Goal: Find contact information: Find contact information

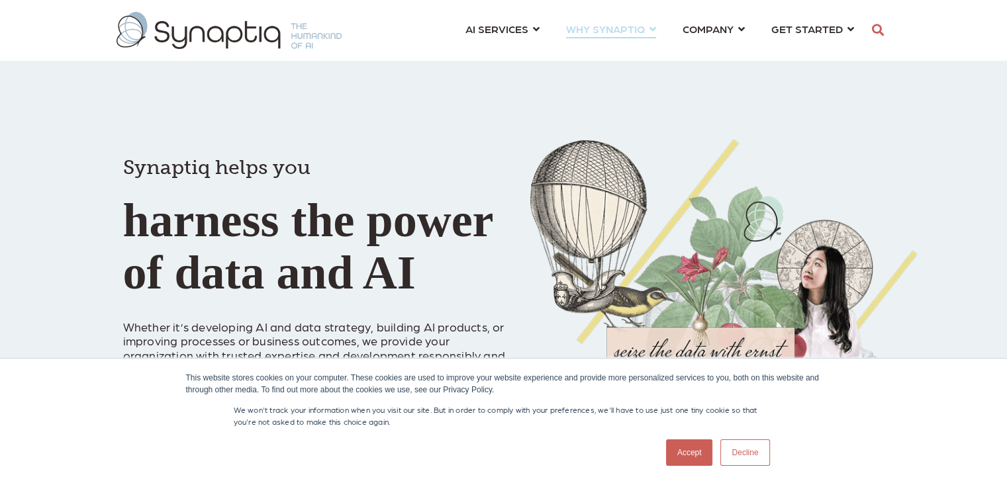
click at [656, 30] on link "WHY SYNAPTIQ ⇲ Dive Into Case Studies Resources Partnerships LEGAL SERVICES Lea…" at bounding box center [611, 29] width 90 height 24
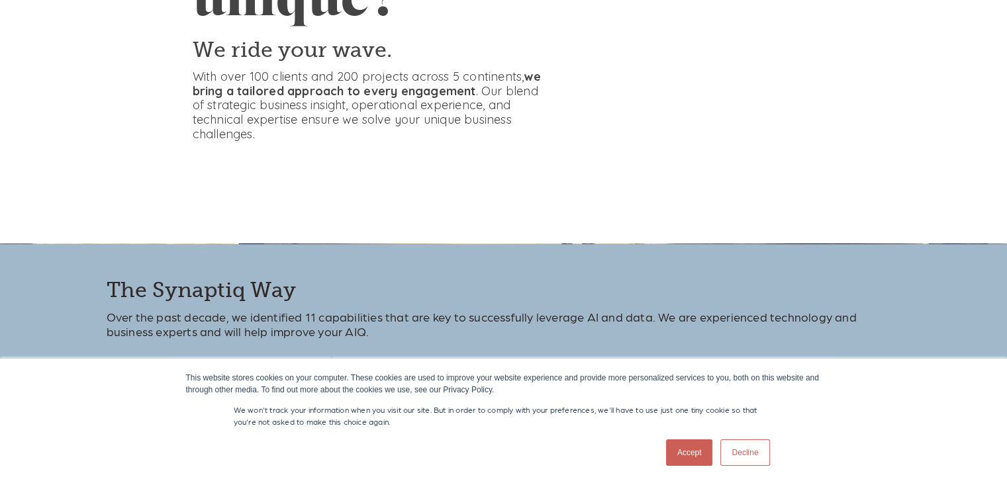
scroll to position [265, 0]
